Goal: Information Seeking & Learning: Check status

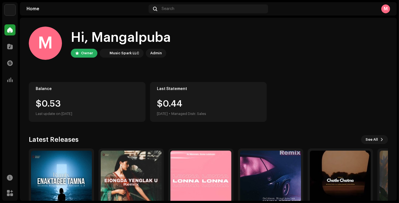
scroll to position [9, 0]
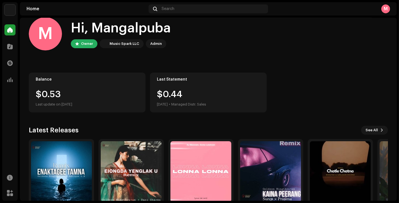
click at [10, 53] on div "Catalog" at bounding box center [9, 46] width 15 height 15
click at [9, 44] on span at bounding box center [10, 46] width 6 height 4
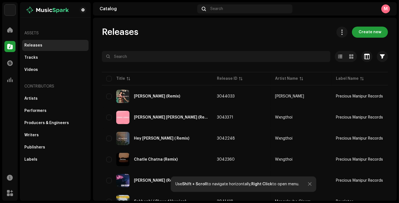
click at [2, 60] on div "Transactions" at bounding box center [9, 62] width 15 height 15
click at [9, 65] on span at bounding box center [10, 63] width 6 height 4
click at [7, 63] on span at bounding box center [10, 63] width 6 height 4
click at [8, 63] on span at bounding box center [10, 63] width 6 height 4
click at [9, 63] on span at bounding box center [10, 63] width 6 height 4
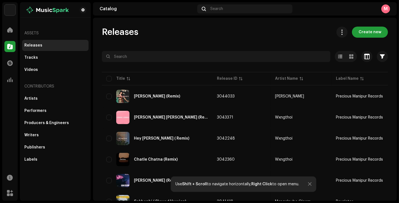
click at [4, 62] on div at bounding box center [9, 63] width 11 height 11
click at [11, 65] on span at bounding box center [10, 63] width 6 height 4
click at [311, 184] on div at bounding box center [310, 184] width 4 height 4
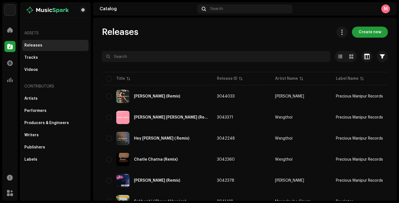
click at [8, 61] on span at bounding box center [10, 63] width 6 height 4
click at [10, 62] on span at bounding box center [10, 63] width 6 height 4
click at [10, 32] on span at bounding box center [10, 30] width 6 height 4
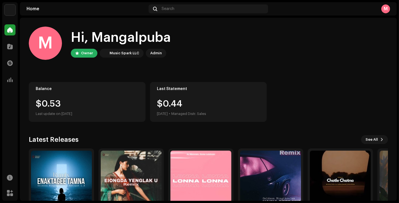
click at [5, 12] on img at bounding box center [9, 9] width 11 height 11
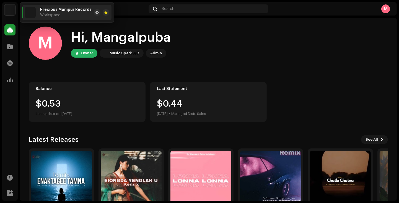
click at [95, 12] on span at bounding box center [96, 12] width 3 height 4
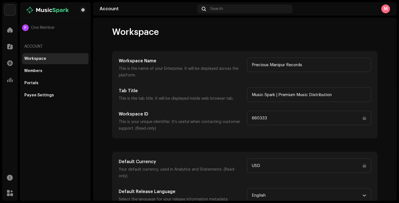
click at [30, 93] on div "Payee Settings" at bounding box center [39, 95] width 30 height 4
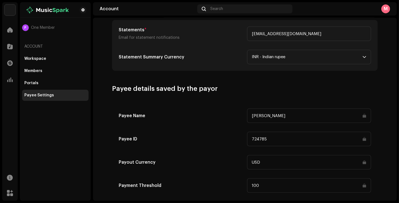
scroll to position [230, 0]
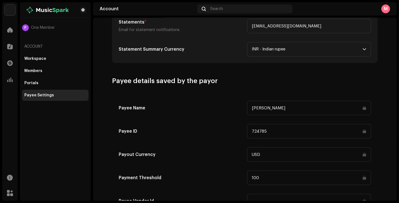
click at [19, 45] on navigation-secondary "P One Member Account Workspace Members Portals Payee Settings" at bounding box center [54, 101] width 73 height 198
click at [9, 45] on span at bounding box center [10, 46] width 6 height 4
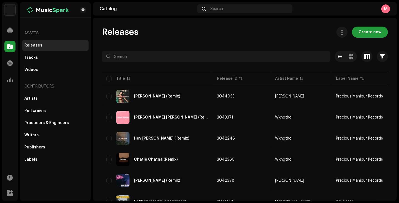
click at [7, 79] on span at bounding box center [10, 79] width 6 height 4
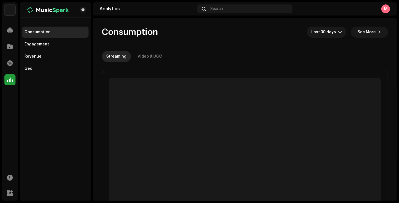
click at [33, 58] on div "Revenue" at bounding box center [32, 56] width 17 height 4
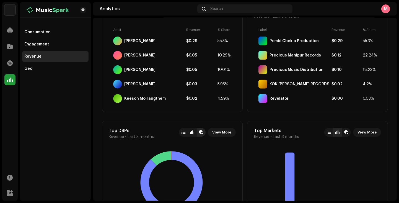
scroll to position [336, 0]
